Goal: Task Accomplishment & Management: Manage account settings

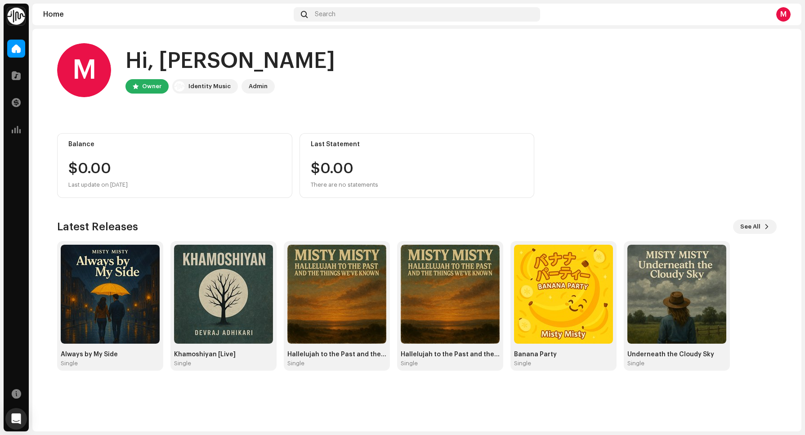
click at [801, 9] on div "Home Search M" at bounding box center [416, 15] width 769 height 22
click at [797, 14] on div "Home Search M" at bounding box center [416, 15] width 769 height 22
click at [784, 13] on div "M" at bounding box center [783, 14] width 14 height 14
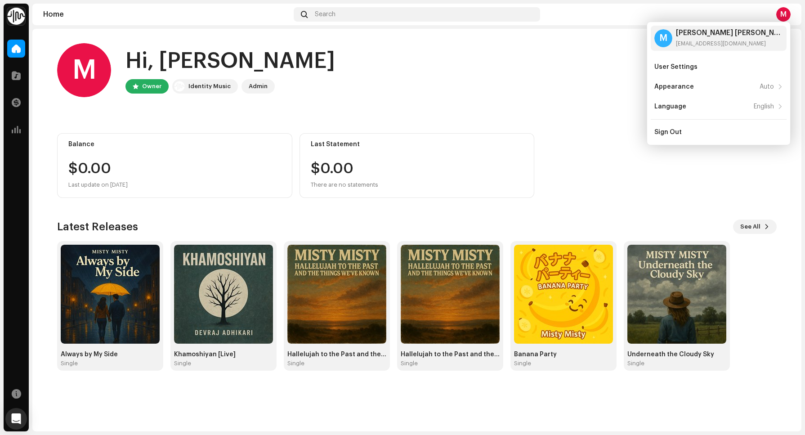
click at [507, 98] on home-user "M Hi, [PERSON_NAME] Owner Identity Music Admin" at bounding box center [417, 77] width 720 height 68
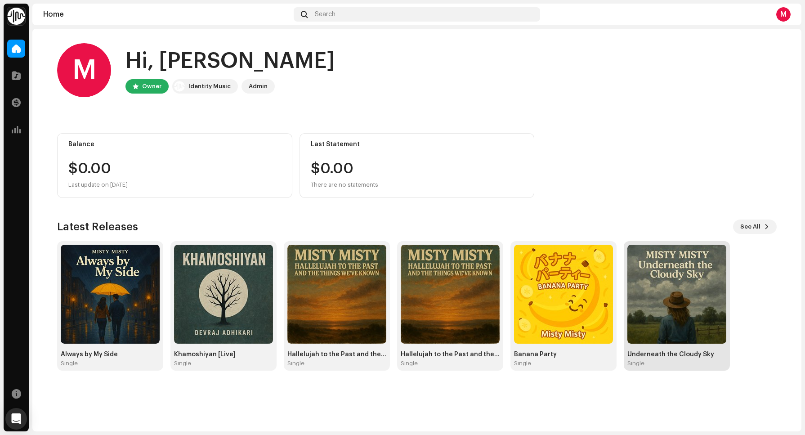
click at [675, 359] on div "Underneath the Cloudy Sky Single" at bounding box center [676, 359] width 99 height 16
click at [678, 294] on img at bounding box center [676, 294] width 99 height 99
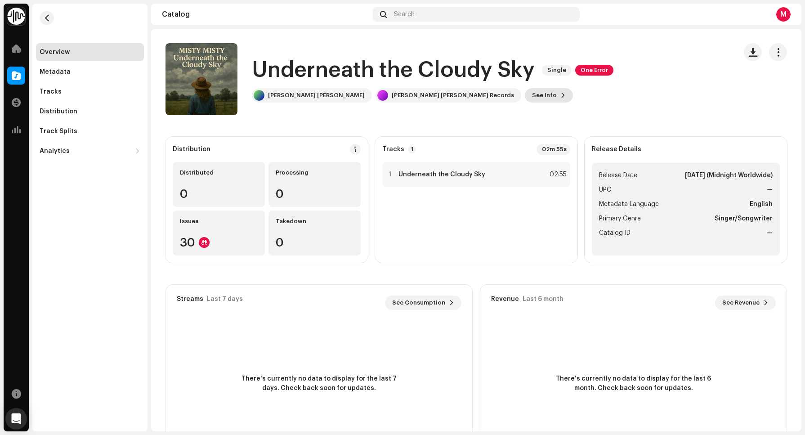
click at [532, 96] on span "See Info" at bounding box center [544, 95] width 25 height 18
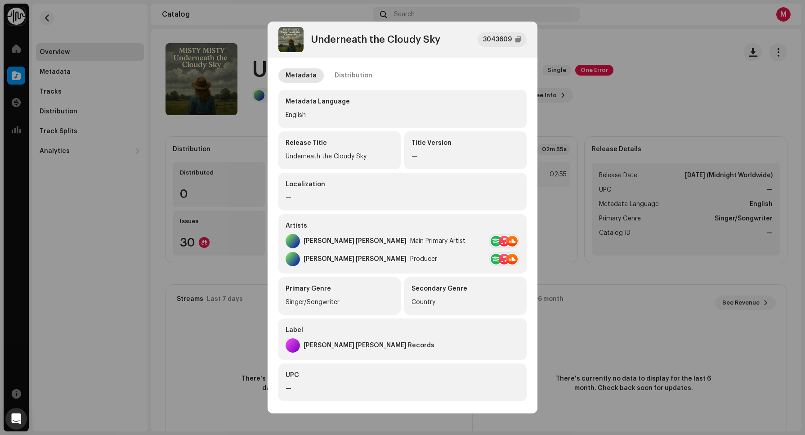
click at [317, 153] on div "Underneath the Cloudy Sky" at bounding box center [340, 156] width 108 height 11
copy div "Underneath the Cloudy Sky"
click at [360, 69] on div "Distribution" at bounding box center [354, 75] width 38 height 14
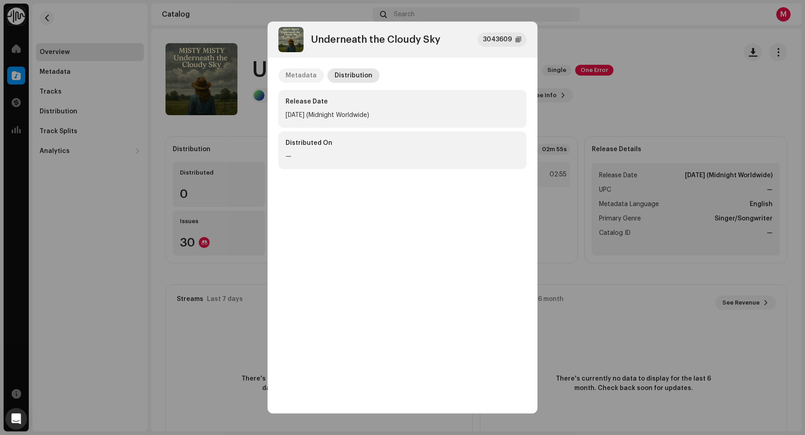
click at [309, 78] on div "Metadata" at bounding box center [301, 75] width 31 height 14
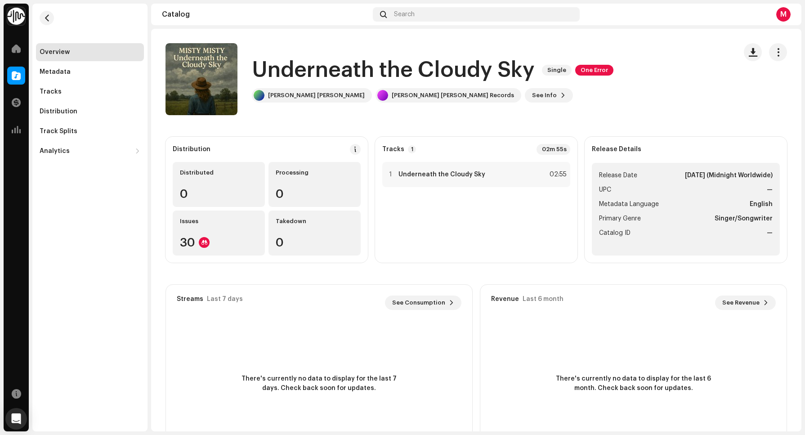
click at [568, 37] on div "Underneath the Cloudy Sky 3043609 Metadata Distribution Metadata Language Engli…" at bounding box center [402, 217] width 805 height 435
click at [532, 94] on span "See Info" at bounding box center [544, 95] width 25 height 18
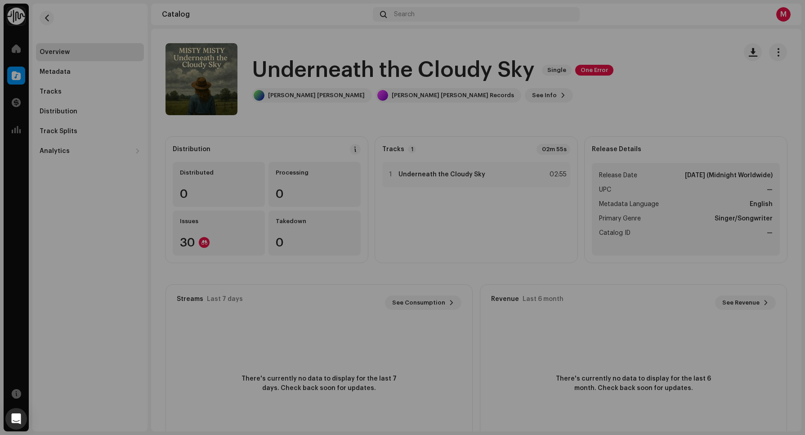
click at [704, 74] on div "Underneath the Cloudy Sky 3043609 Metadata Distribution Metadata Language Engli…" at bounding box center [402, 217] width 805 height 435
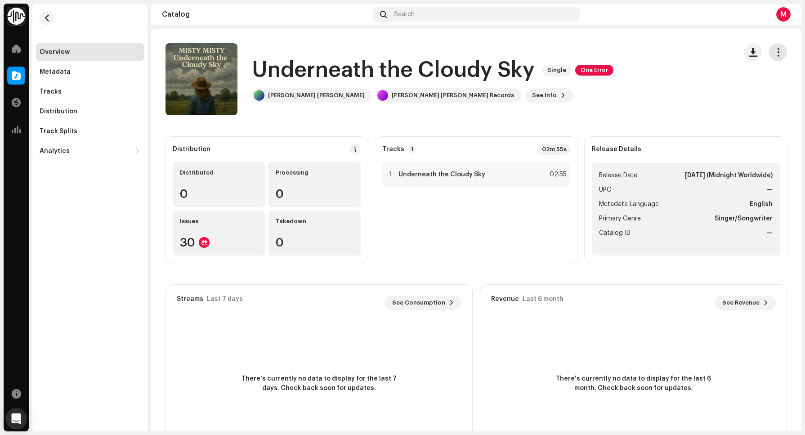
click at [779, 50] on button "button" at bounding box center [778, 52] width 18 height 18
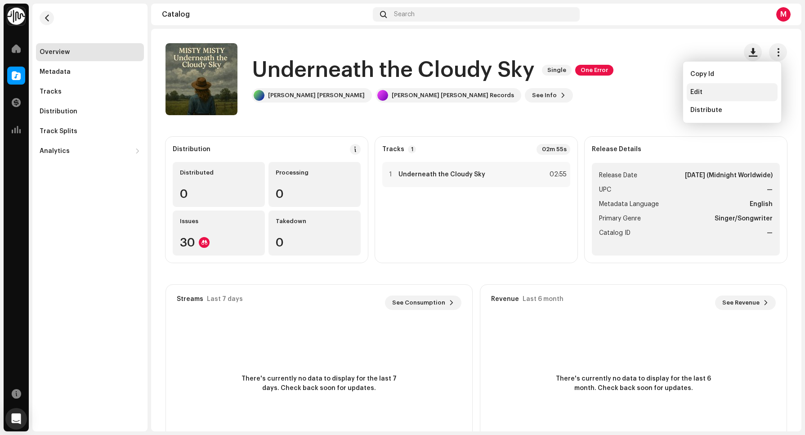
click at [709, 89] on div "Edit" at bounding box center [732, 92] width 84 height 7
